Goal: Task Accomplishment & Management: Manage account settings

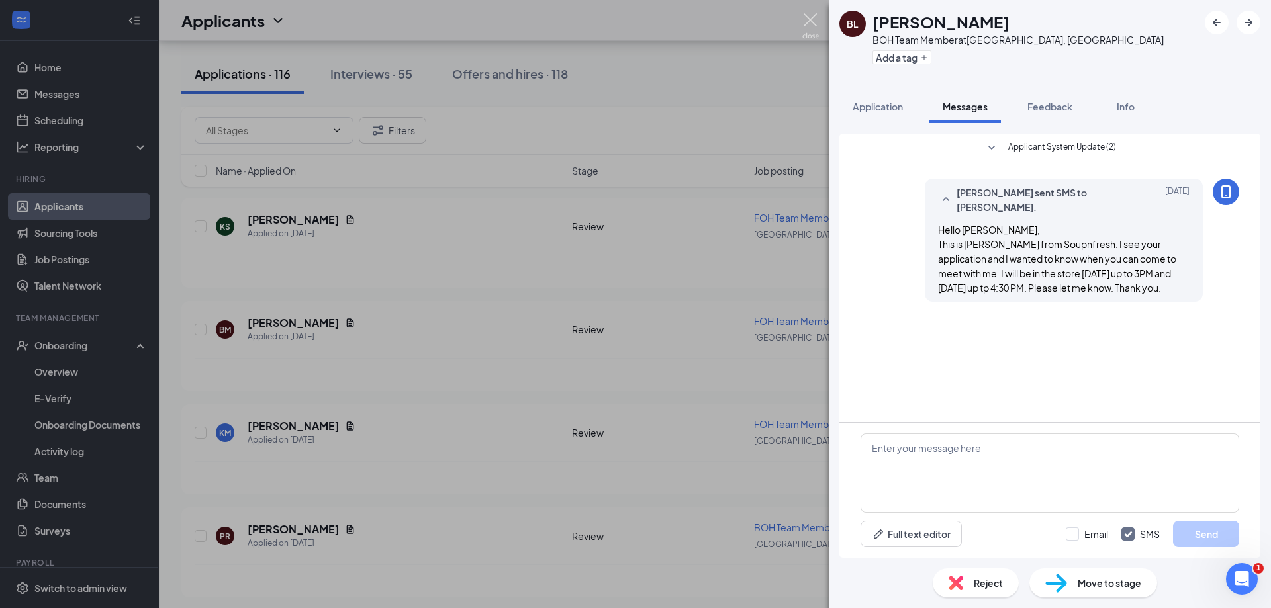
click at [809, 16] on img at bounding box center [810, 26] width 17 height 26
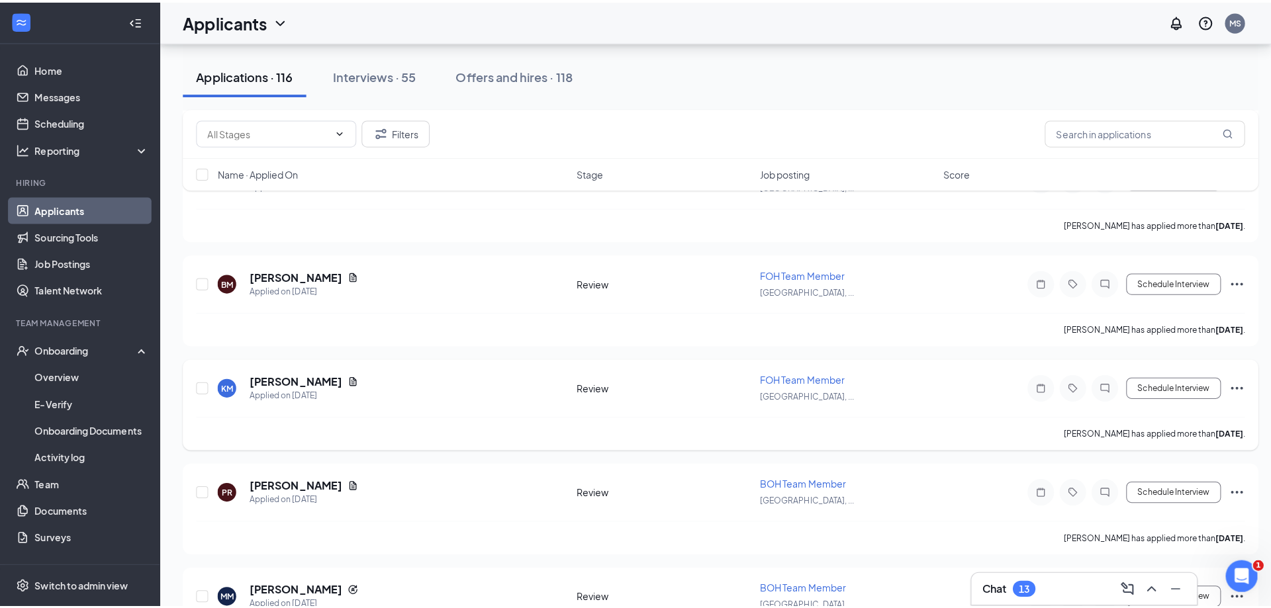
scroll to position [4105, 0]
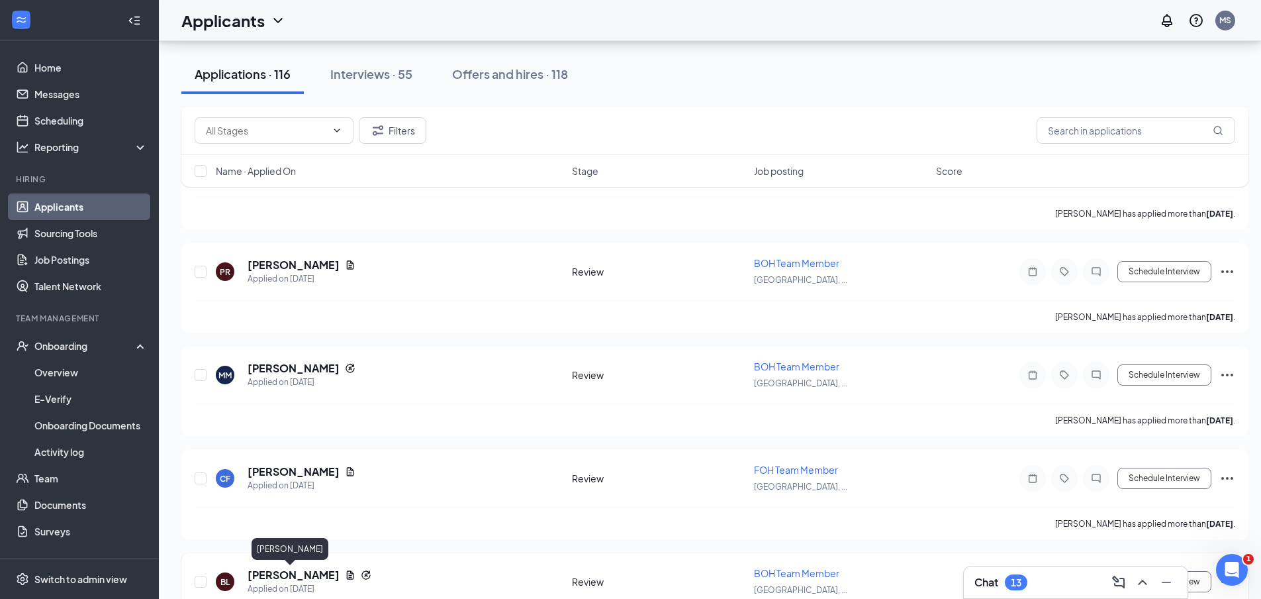
click at [283, 577] on h5 "[PERSON_NAME]" at bounding box center [294, 574] width 92 height 15
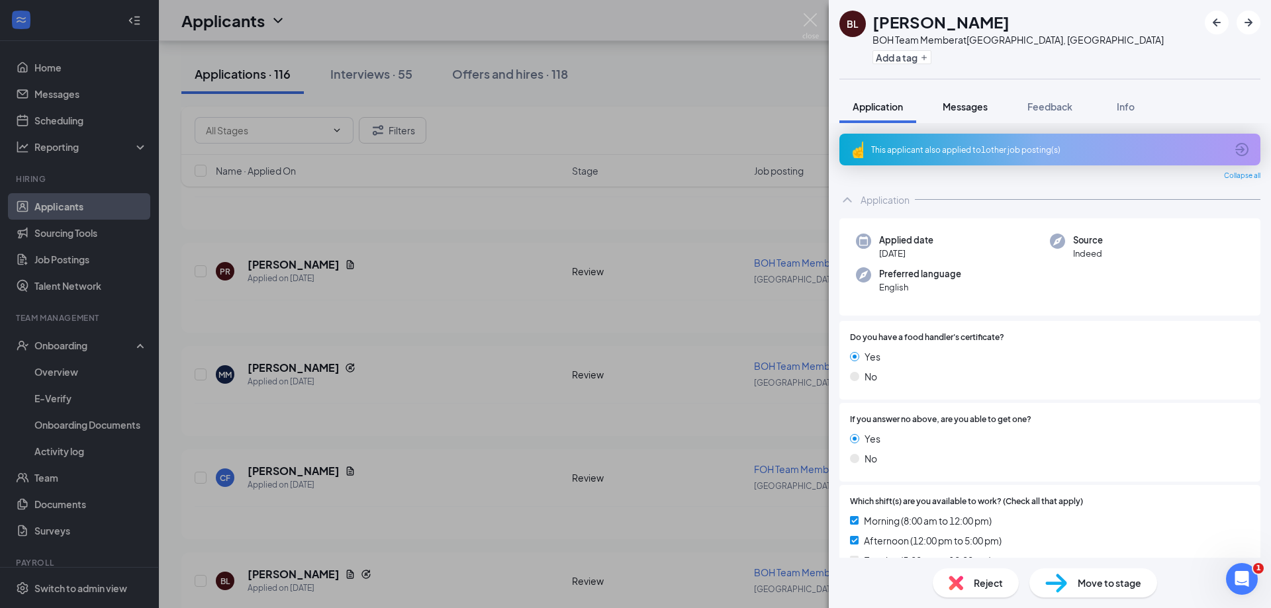
click at [965, 109] on span "Messages" at bounding box center [965, 107] width 45 height 12
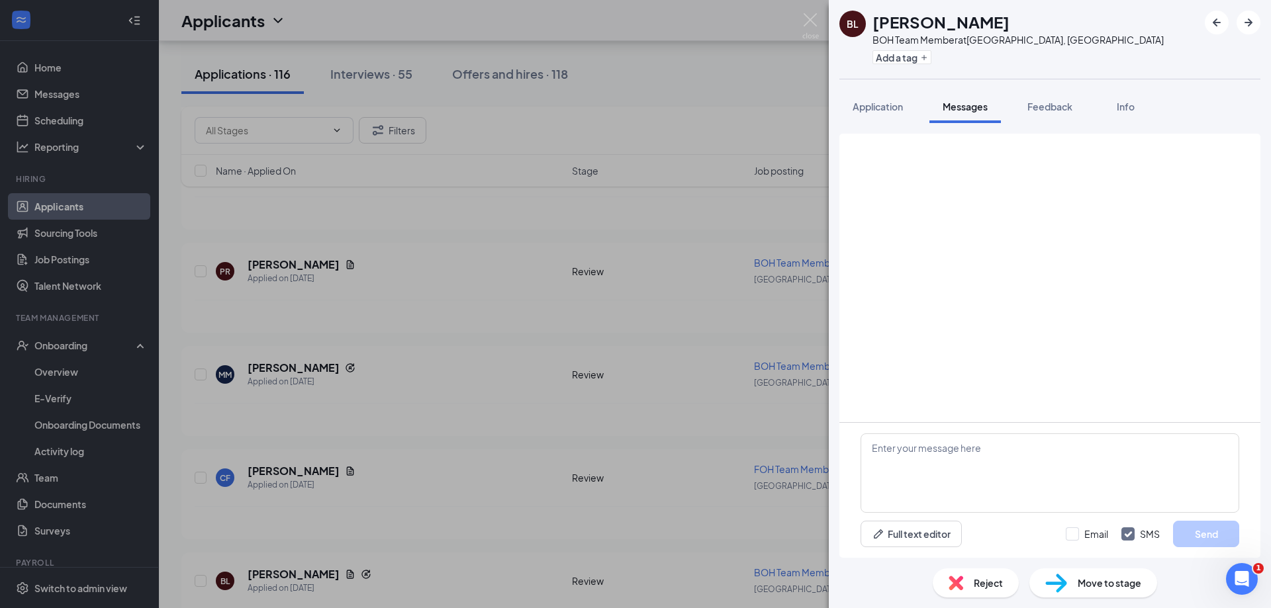
click at [963, 103] on span "Messages" at bounding box center [965, 107] width 45 height 12
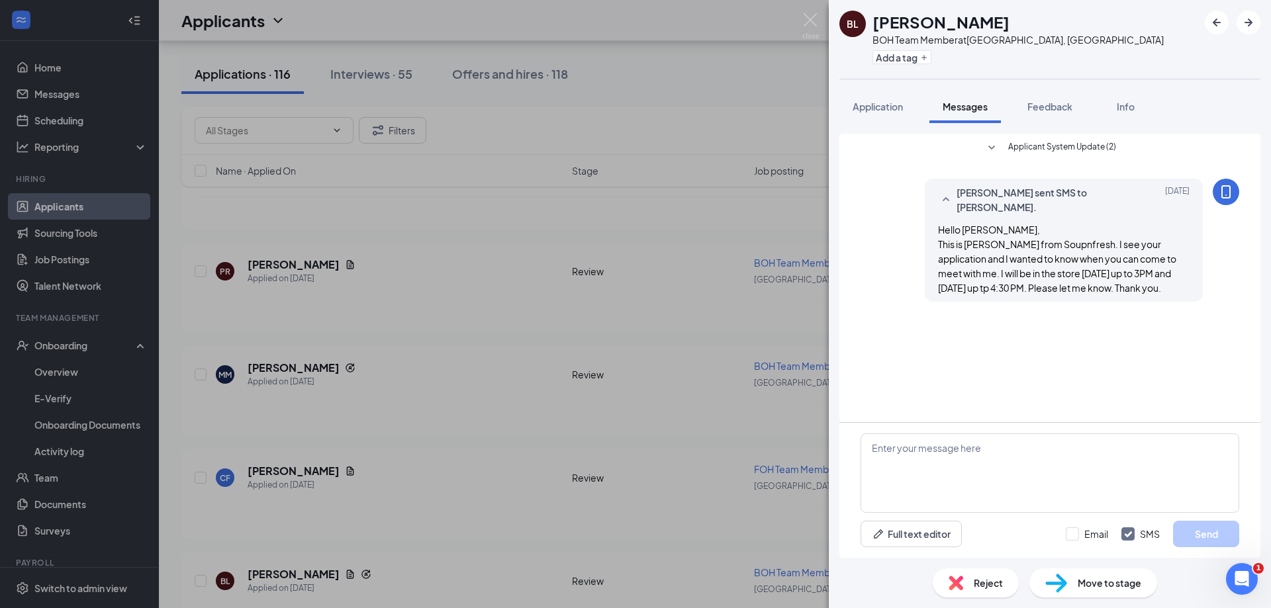
click at [324, 575] on div "BL [PERSON_NAME] BOH Team Member at [GEOGRAPHIC_DATA], [GEOGRAPHIC_DATA] Add a …" at bounding box center [635, 304] width 1271 height 608
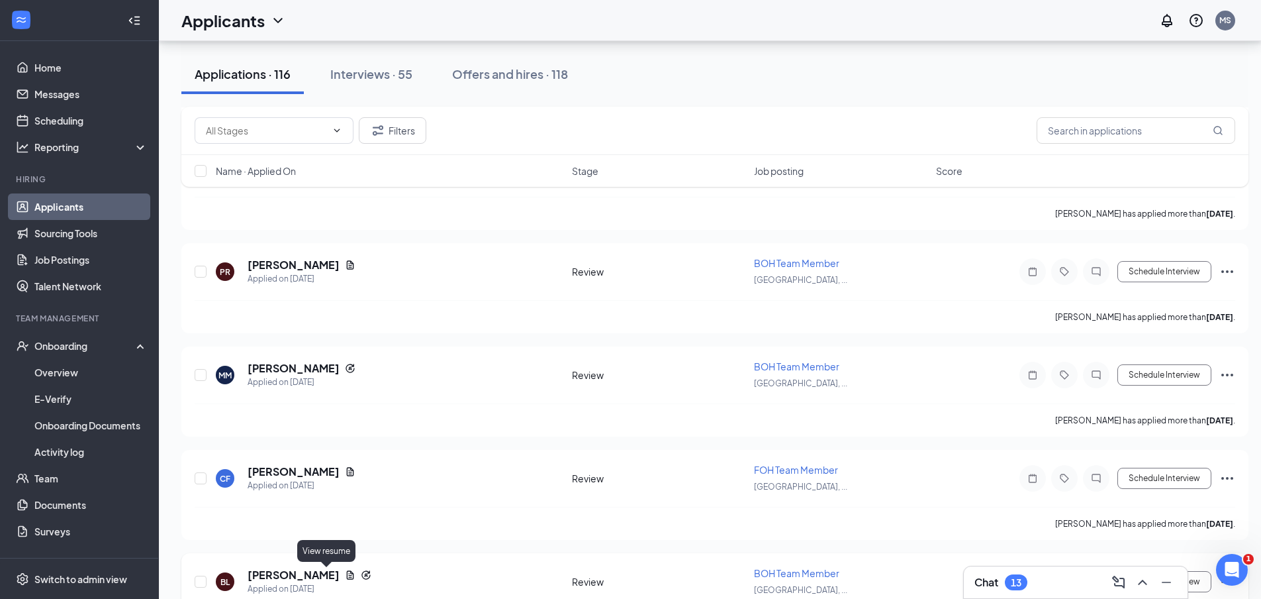
click at [347, 571] on icon "Document" at bounding box center [350, 574] width 7 height 9
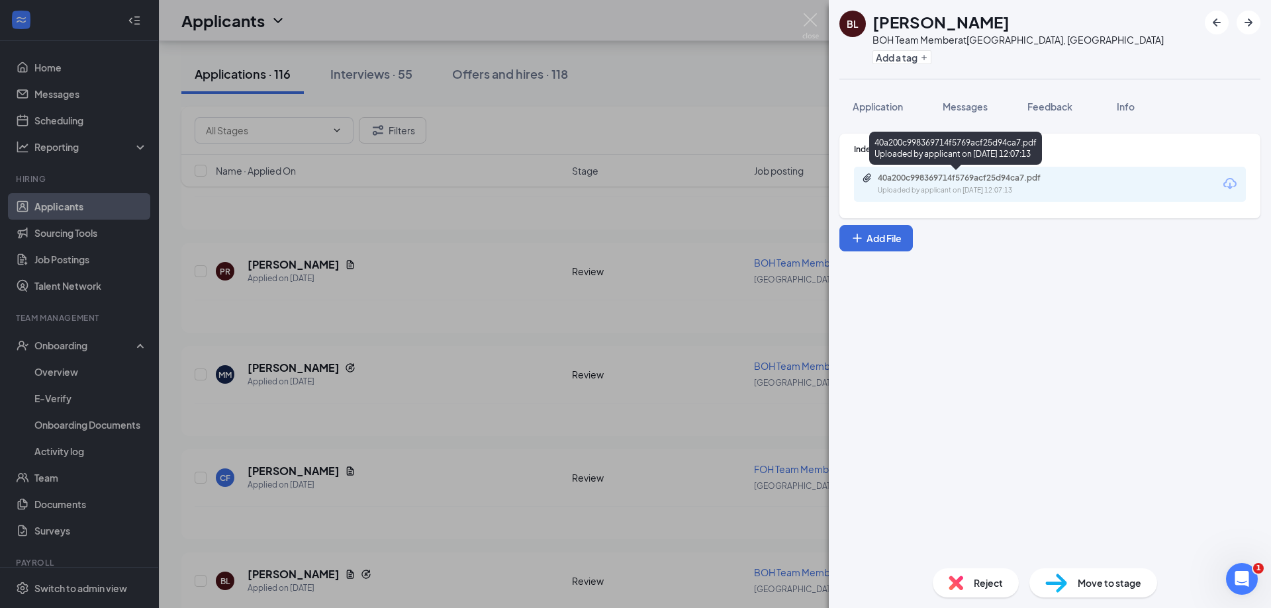
click at [926, 185] on div "Uploaded by applicant on [DATE] 12:07:13" at bounding box center [977, 190] width 199 height 11
